Goal: Communication & Community: Participate in discussion

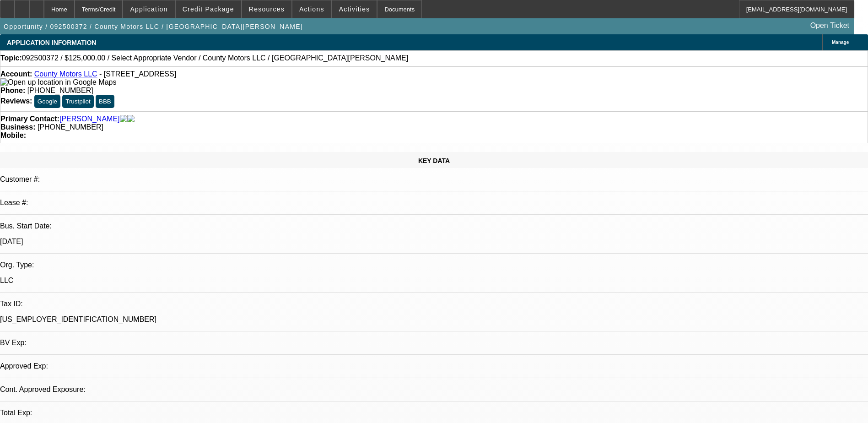
select select "0"
select select "2"
select select "0.1"
select select "4"
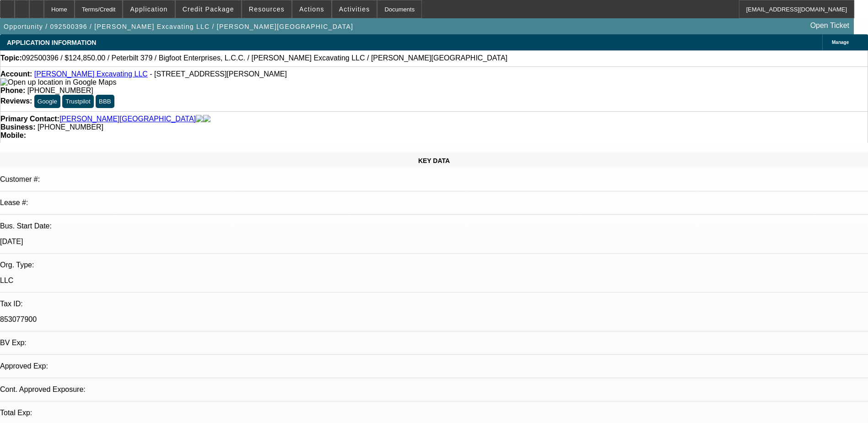
select select "0"
select select "2"
select select "0"
select select "6"
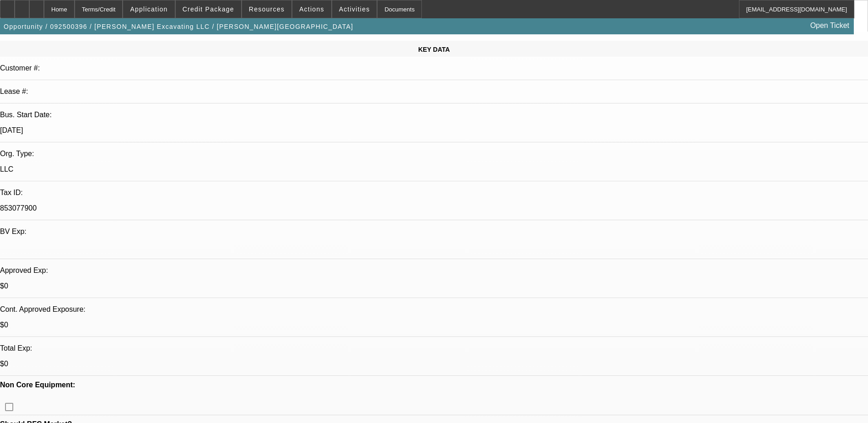
scroll to position [137, 0]
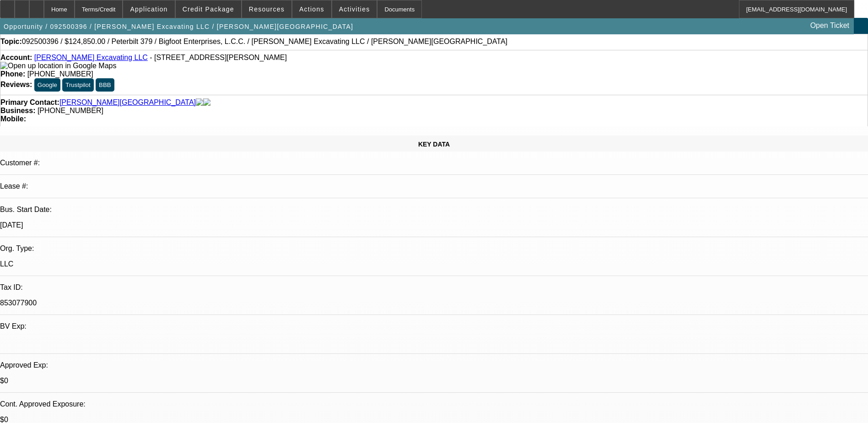
scroll to position [0, 0]
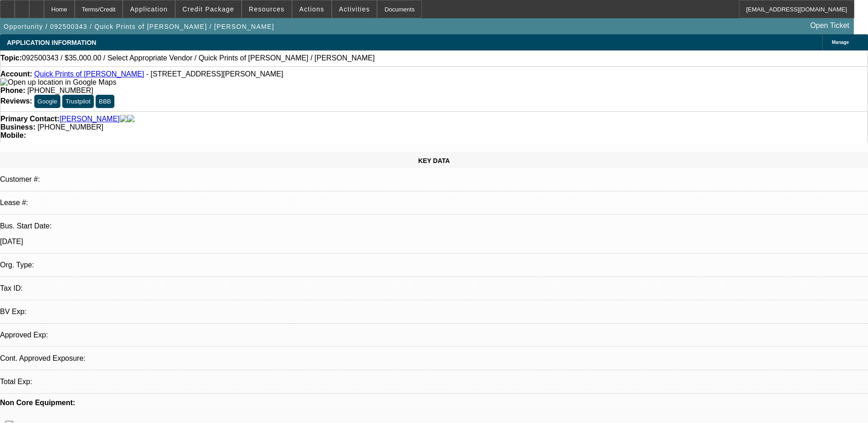
select select "0"
select select "2"
select select "0.1"
select select "4"
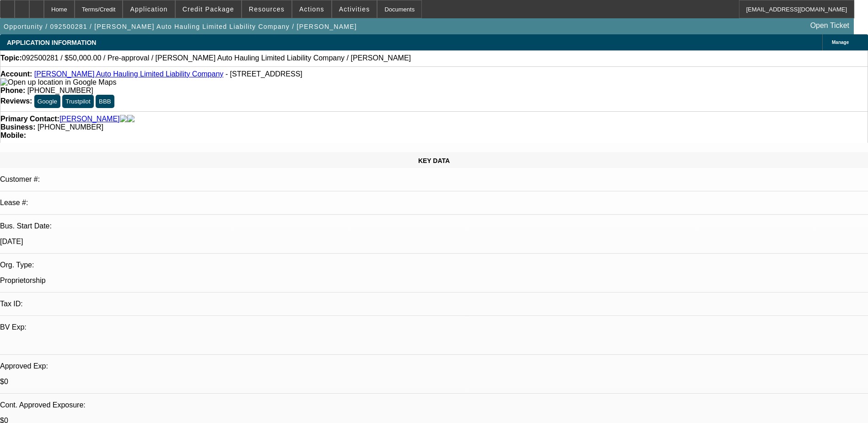
select select "0"
select select "2"
select select "0.1"
select select "4"
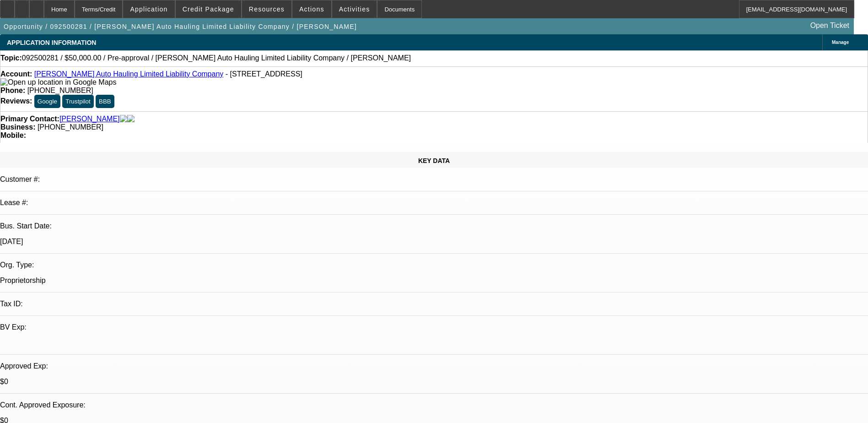
click at [685, 115] on span "Reply All" at bounding box center [686, 117] width 25 height 7
